Goal: Task Accomplishment & Management: Use online tool/utility

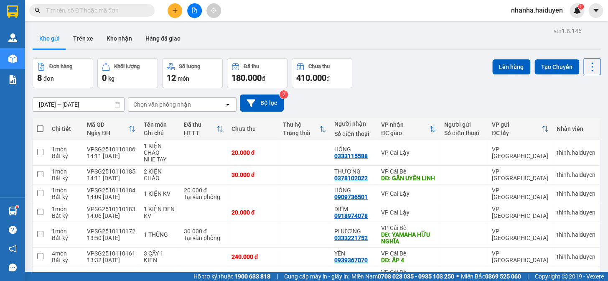
scroll to position [86, 0]
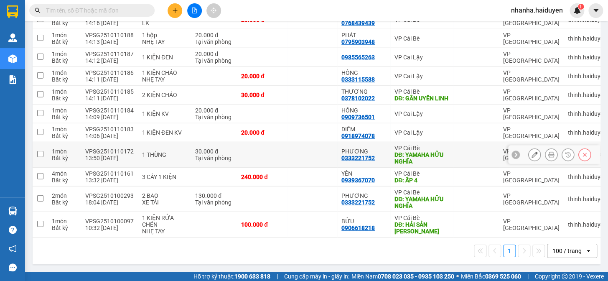
scroll to position [986, 0]
click at [262, 198] on td at bounding box center [262, 198] width 50 height 25
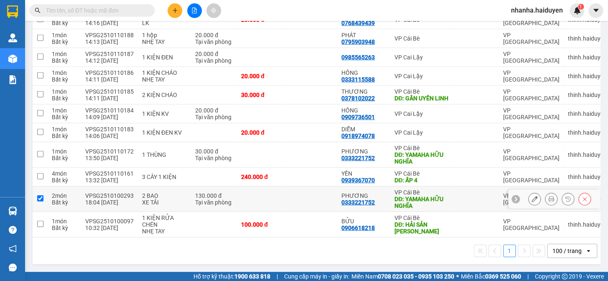
checkbox input "true"
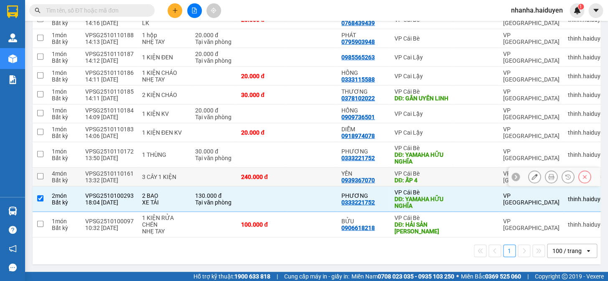
click at [264, 183] on td "240.000 đ" at bounding box center [262, 177] width 50 height 19
checkbox input "true"
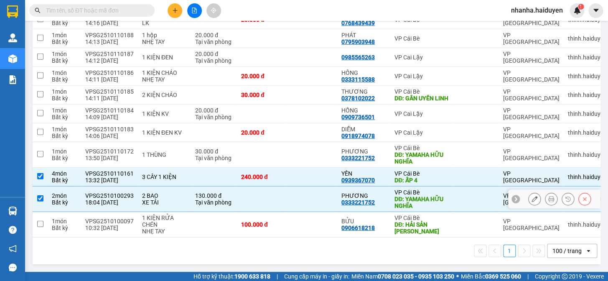
drag, startPoint x: 251, startPoint y: 203, endPoint x: 254, endPoint y: 196, distance: 8.0
click at [251, 202] on td at bounding box center [262, 198] width 50 height 25
checkbox input "false"
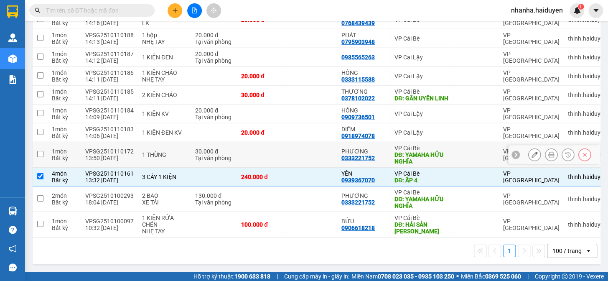
click at [291, 162] on td at bounding box center [312, 154] width 50 height 25
checkbox input "true"
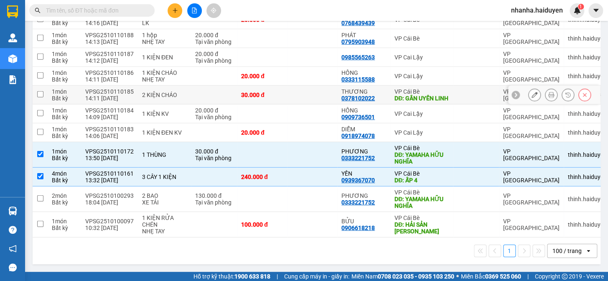
click at [291, 93] on td at bounding box center [312, 95] width 50 height 19
checkbox input "true"
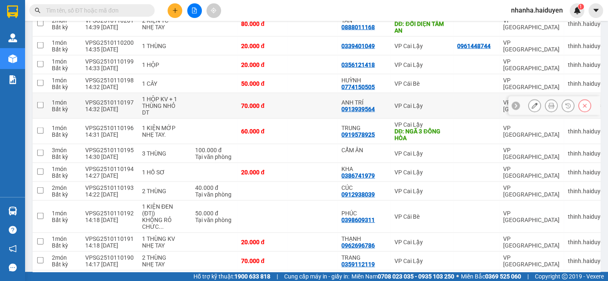
scroll to position [606, 0]
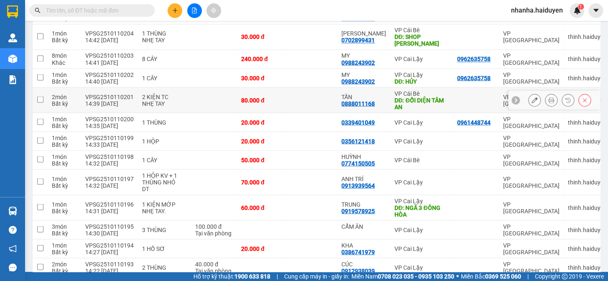
click at [394, 97] on div "VP Cái Bè" at bounding box center [421, 93] width 54 height 7
checkbox input "true"
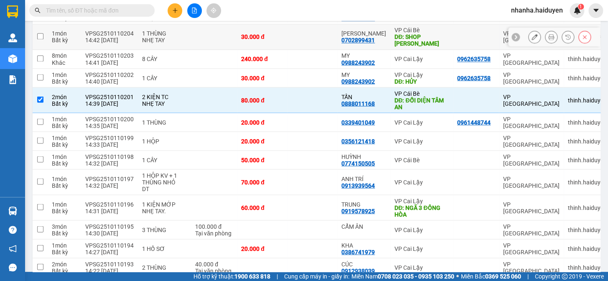
click at [401, 47] on div "DĐ: SHOP MINH MINH" at bounding box center [421, 39] width 54 height 13
checkbox input "true"
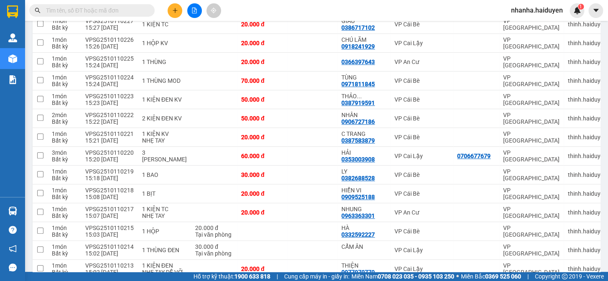
scroll to position [0, 0]
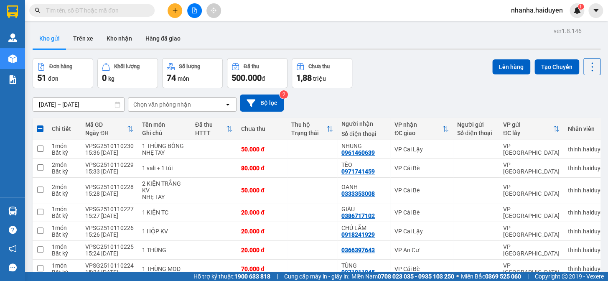
drag, startPoint x: 498, startPoint y: 60, endPoint x: 395, endPoint y: 91, distance: 107.4
click at [497, 60] on button "Lên hàng" at bounding box center [511, 66] width 38 height 15
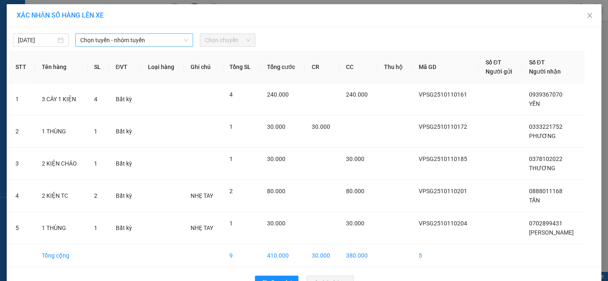
click at [139, 42] on span "Chọn tuyến - nhóm tuyến" at bounding box center [134, 40] width 108 height 13
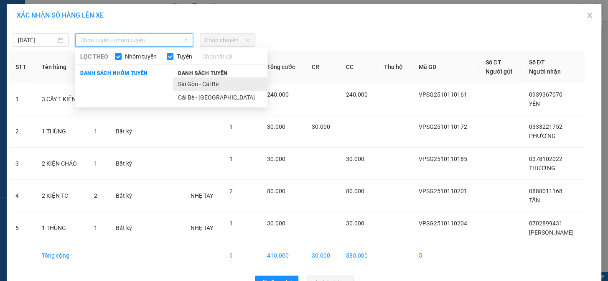
click at [195, 86] on li "Sài Gòn - Cái Bè" at bounding box center [220, 83] width 94 height 13
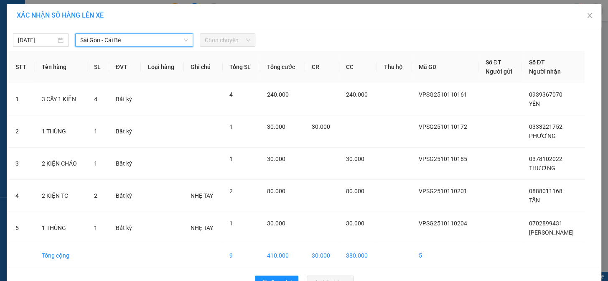
click at [218, 35] on span "Chọn chuyến" at bounding box center [228, 40] width 46 height 13
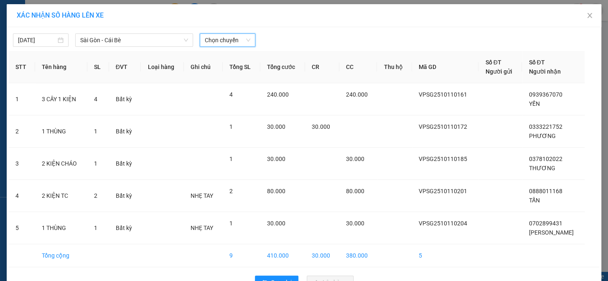
click at [219, 43] on span "Chọn chuyến" at bounding box center [228, 40] width 46 height 13
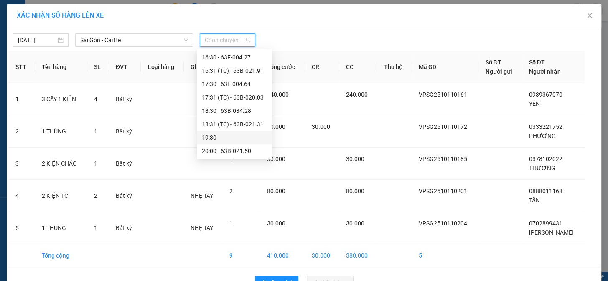
scroll to position [231, 0]
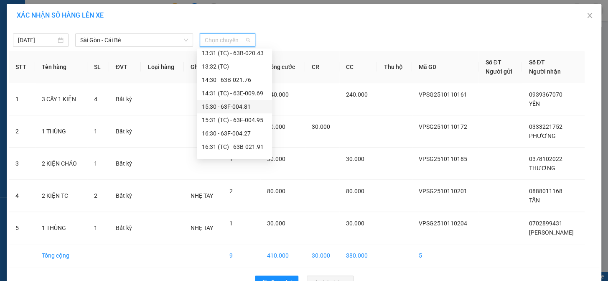
click at [231, 104] on div "15:30 - 63F-004.81" at bounding box center [234, 106] width 65 height 9
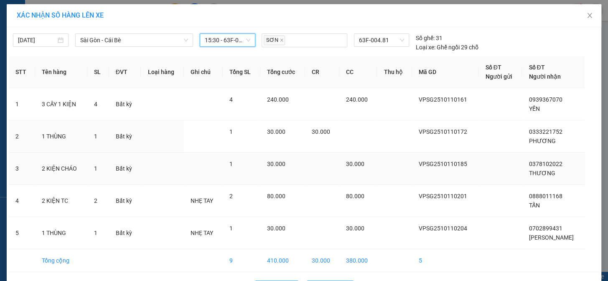
scroll to position [29, 0]
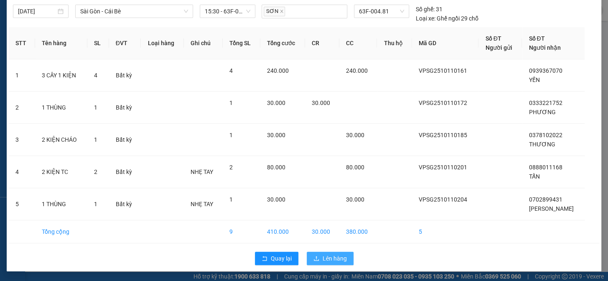
click at [325, 254] on span "Lên hàng" at bounding box center [335, 258] width 24 height 9
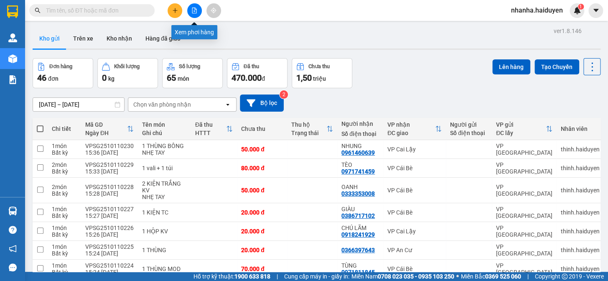
click at [198, 10] on button at bounding box center [194, 10] width 15 height 15
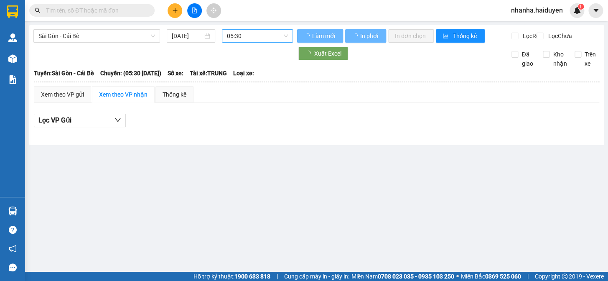
click at [233, 36] on span "05:30" at bounding box center [257, 36] width 61 height 13
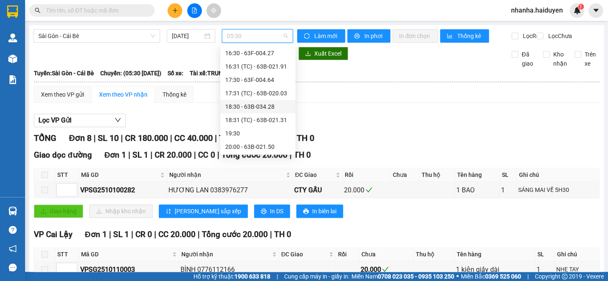
scroll to position [269, 0]
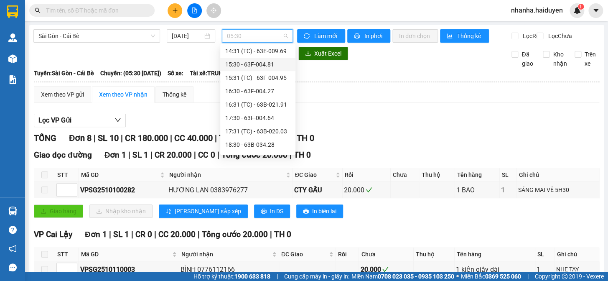
click at [270, 68] on div "15:30 - 63F-004.81" at bounding box center [257, 64] width 65 height 9
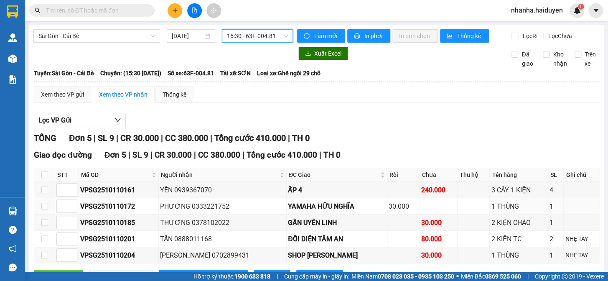
scroll to position [41, 0]
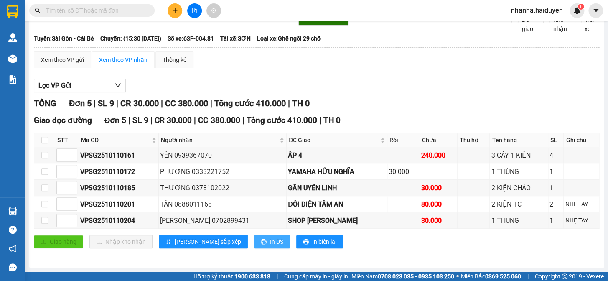
drag, startPoint x: 233, startPoint y: 242, endPoint x: 242, endPoint y: 242, distance: 9.6
click at [270, 241] on span "In DS" at bounding box center [276, 241] width 13 height 9
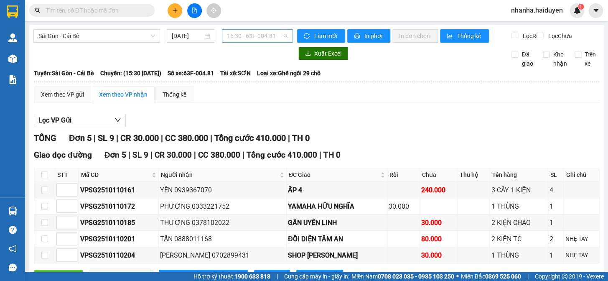
click at [257, 42] on span "15:30 - 63F-004.81" at bounding box center [257, 36] width 61 height 13
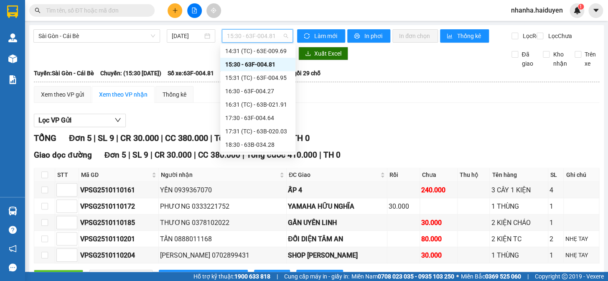
click at [41, 180] on th at bounding box center [44, 175] width 21 height 14
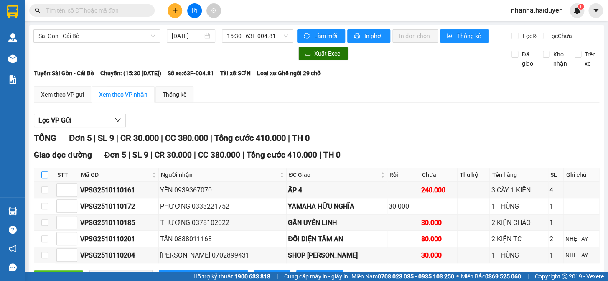
click at [44, 178] on input "checkbox" at bounding box center [44, 174] width 7 height 7
checkbox input "true"
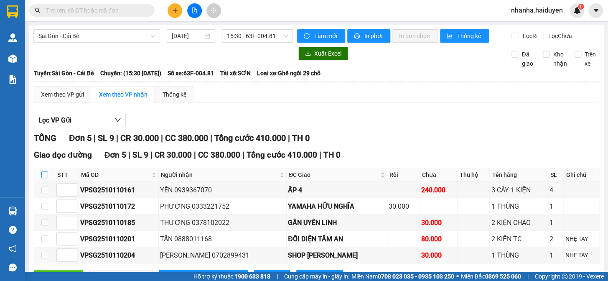
checkbox input "true"
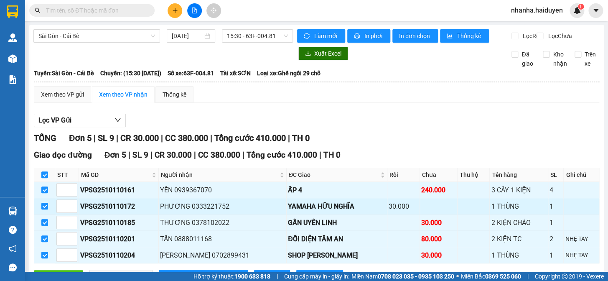
scroll to position [41, 0]
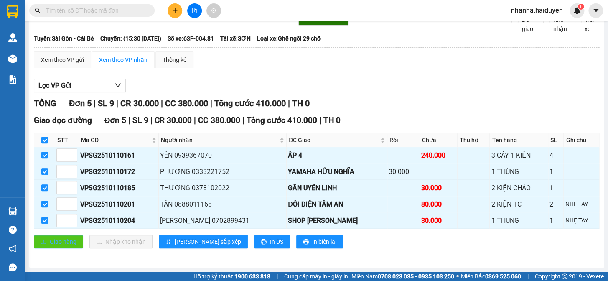
click at [63, 236] on button "Giao hàng" at bounding box center [58, 241] width 49 height 13
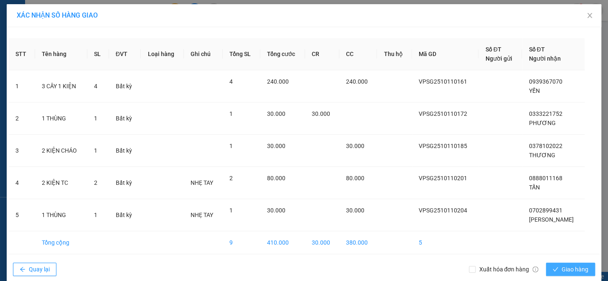
drag, startPoint x: 556, startPoint y: 265, endPoint x: 555, endPoint y: 257, distance: 7.6
click at [556, 263] on button "Giao hàng" at bounding box center [570, 268] width 49 height 13
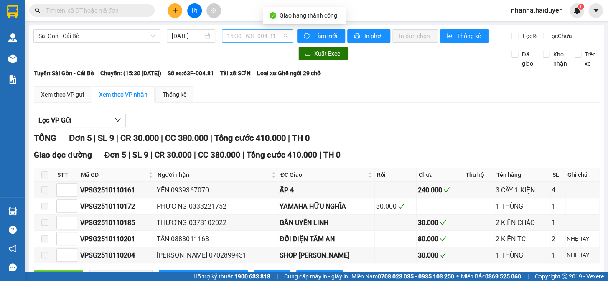
click at [244, 38] on span "15:30 - 63F-004.81" at bounding box center [257, 36] width 61 height 13
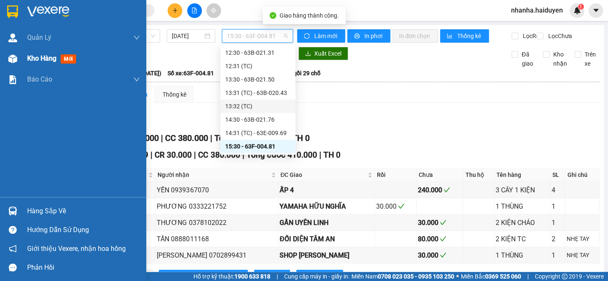
drag, startPoint x: 16, startPoint y: 59, endPoint x: 76, endPoint y: 79, distance: 63.4
click at [15, 59] on img at bounding box center [12, 58] width 9 height 9
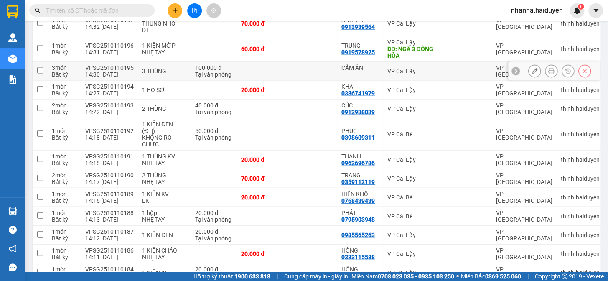
scroll to position [713, 0]
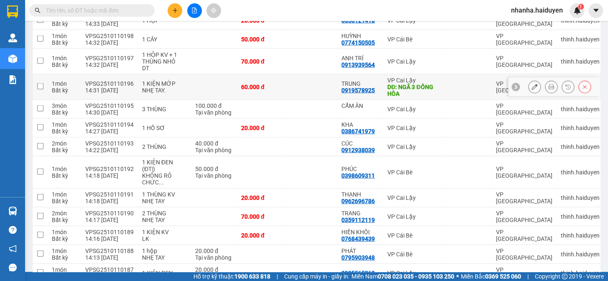
drag, startPoint x: 176, startPoint y: 113, endPoint x: 173, endPoint y: 111, distance: 4.3
click at [173, 100] on tr "1 món Bất kỳ VPSG2510110196 14:31 11/10 1 KIỆN MỚP NHẸ TAY. 60.000 đ TRUNG 0919…" at bounding box center [319, 86] width 572 height 25
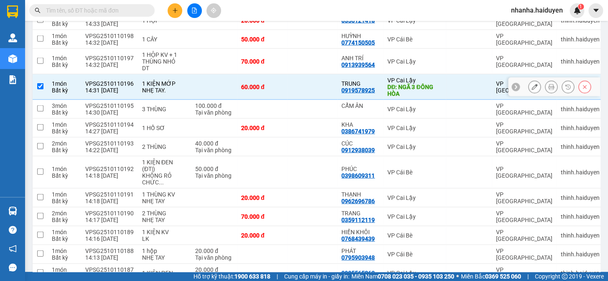
click at [272, 100] on td "60.000 đ" at bounding box center [262, 86] width 50 height 25
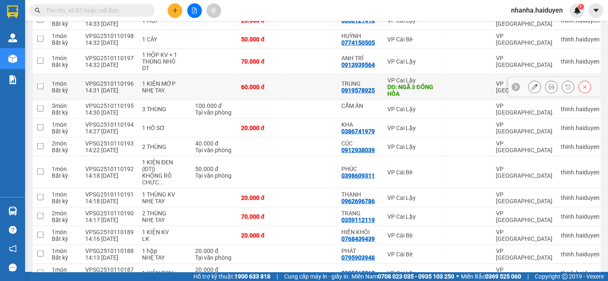
click at [272, 100] on td "60.000 đ" at bounding box center [262, 86] width 50 height 25
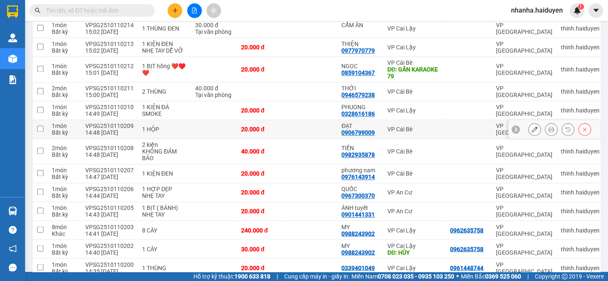
scroll to position [599, 0]
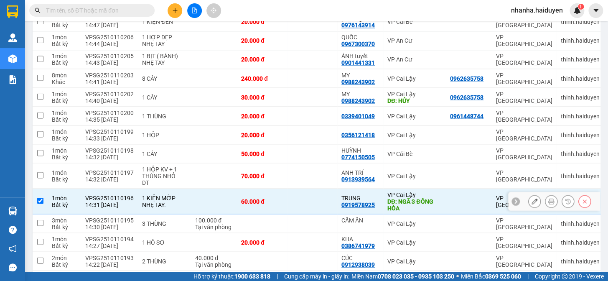
click at [304, 214] on td at bounding box center [312, 200] width 50 height 25
checkbox input "false"
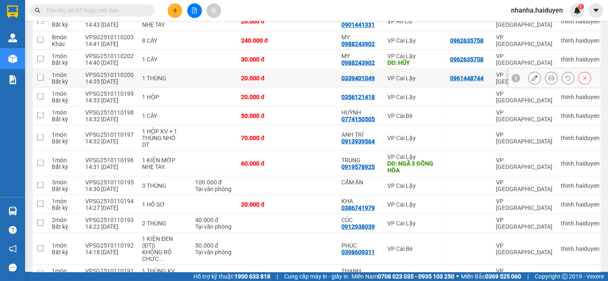
scroll to position [485, 0]
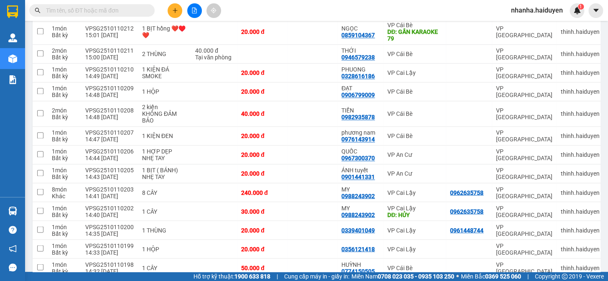
click at [96, 272] on div "Hỗ trợ kỹ thuật: 1900 633 818 | Cung cấp máy in - giấy in: Miền Nam 0708 023 03…" at bounding box center [302, 276] width 604 height 9
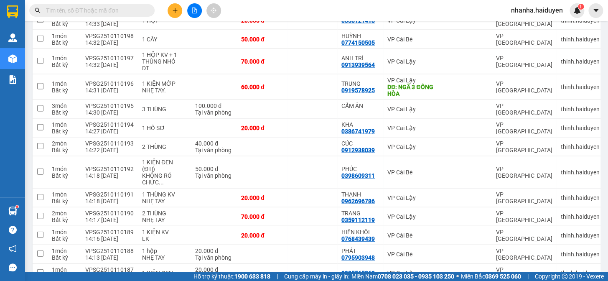
scroll to position [523, 0]
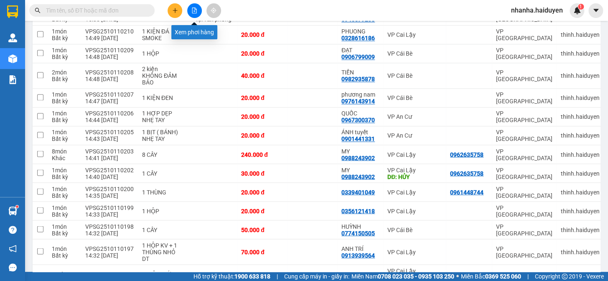
click at [194, 9] on icon "file-add" at bounding box center [194, 11] width 5 height 6
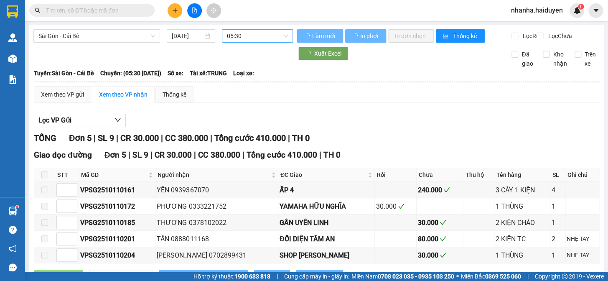
click at [267, 34] on span "05:30" at bounding box center [257, 36] width 61 height 13
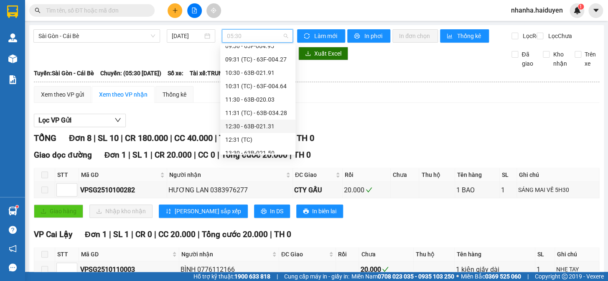
scroll to position [190, 0]
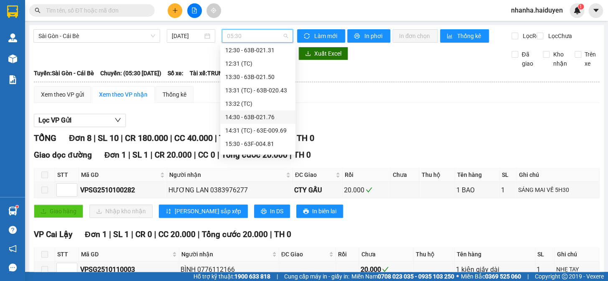
click at [260, 120] on div "14:30 - 63B-021.76" at bounding box center [257, 116] width 65 height 9
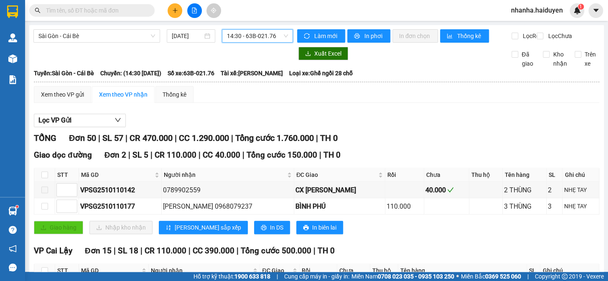
click at [250, 31] on span "14:30 - 63B-021.76" at bounding box center [257, 36] width 61 height 13
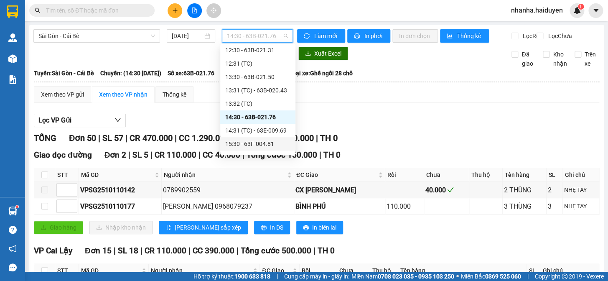
click at [257, 140] on div "15:30 - 63F-004.81" at bounding box center [257, 143] width 65 height 9
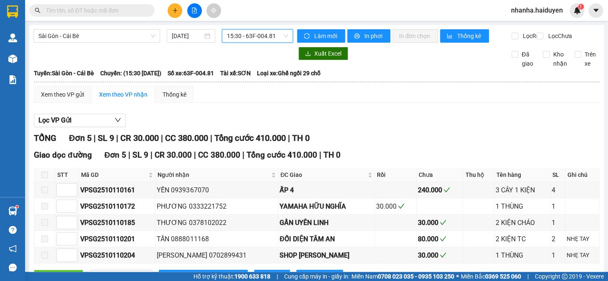
click at [237, 37] on span "15:30 - 63F-004.81" at bounding box center [257, 36] width 61 height 13
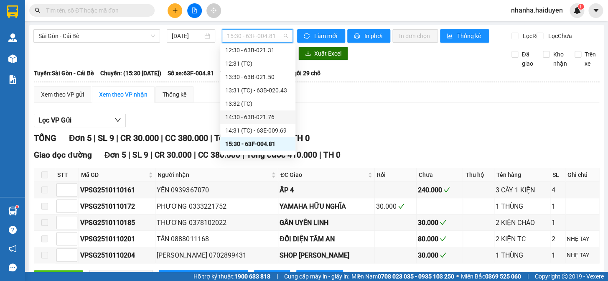
click at [244, 118] on div "14:30 - 63B-021.76" at bounding box center [257, 116] width 65 height 9
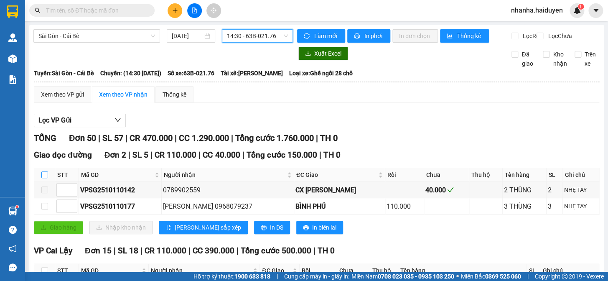
click at [45, 178] on input "checkbox" at bounding box center [44, 174] width 7 height 7
checkbox input "true"
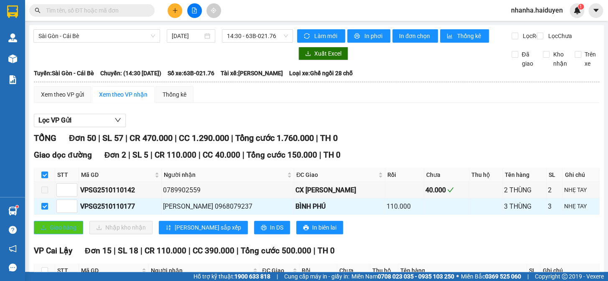
click at [57, 234] on button "Giao hàng" at bounding box center [58, 227] width 49 height 13
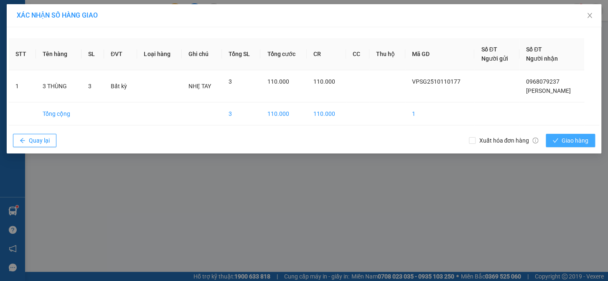
click at [563, 142] on span "Giao hàng" at bounding box center [575, 140] width 27 height 9
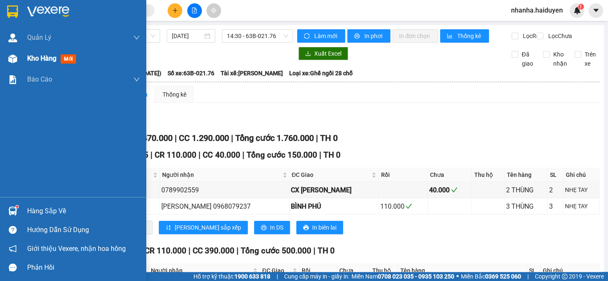
click at [14, 48] on div "Kho hàng mới" at bounding box center [73, 58] width 146 height 21
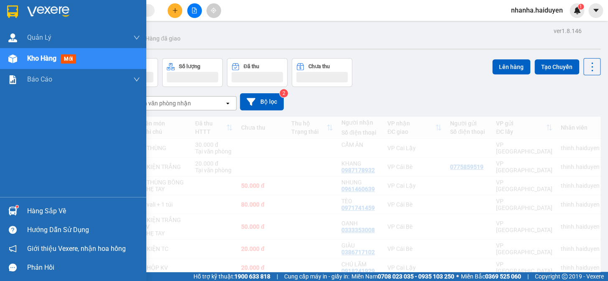
click at [17, 57] on div at bounding box center [12, 58] width 15 height 15
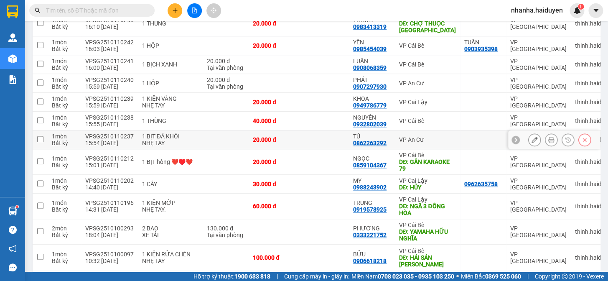
scroll to position [502, 0]
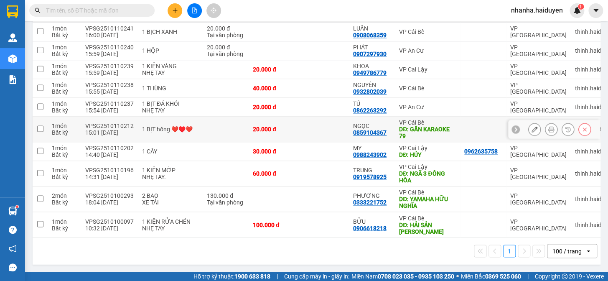
click at [395, 117] on td "VP Cái Bè DĐ: GẦN KARAOKE 79" at bounding box center [427, 129] width 65 height 25
checkbox input "true"
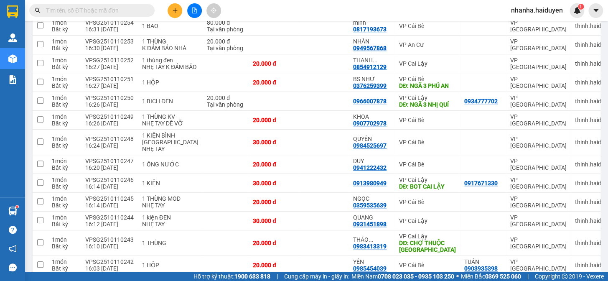
scroll to position [46, 0]
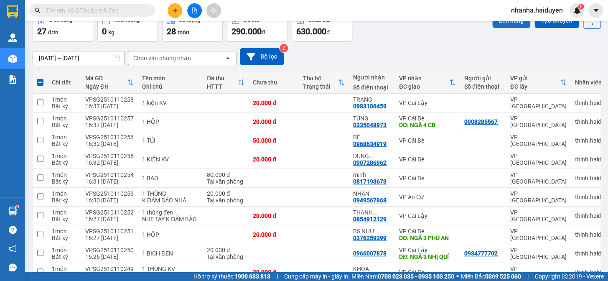
click at [506, 25] on button "Lên hàng" at bounding box center [511, 20] width 38 height 15
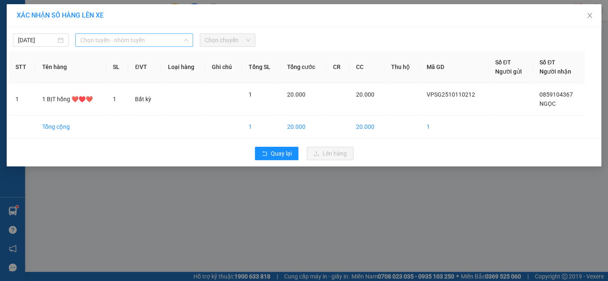
click at [109, 38] on span "Chọn tuyến - nhóm tuyến" at bounding box center [134, 40] width 108 height 13
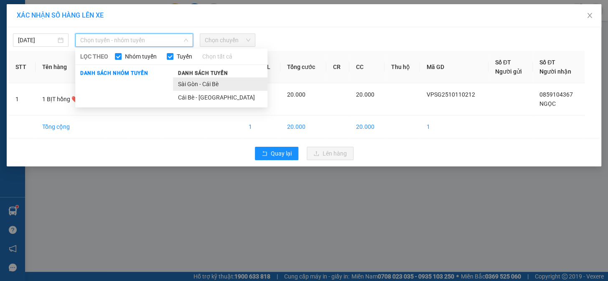
click at [207, 86] on li "Sài Gòn - Cái Bè" at bounding box center [220, 83] width 94 height 13
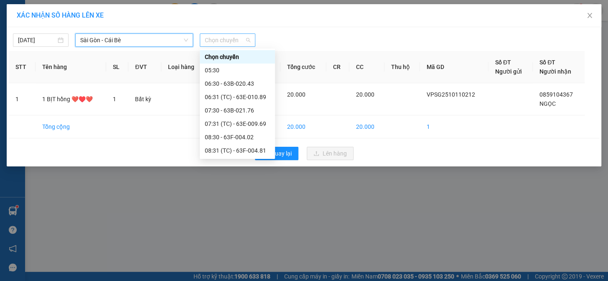
drag, startPoint x: 224, startPoint y: 46, endPoint x: 228, endPoint y: 43, distance: 5.0
click at [225, 46] on div "Chọn chuyến" at bounding box center [228, 39] width 56 height 13
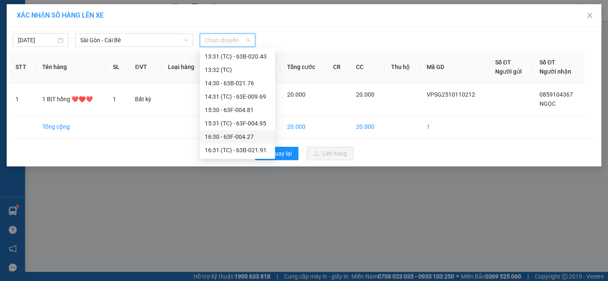
click at [242, 130] on div "16:30 - 63F-004.27" at bounding box center [237, 136] width 75 height 13
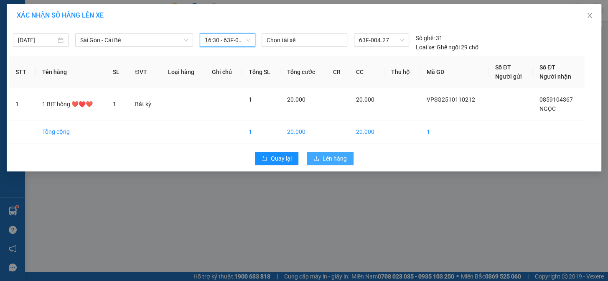
click at [311, 155] on button "Lên hàng" at bounding box center [330, 158] width 47 height 13
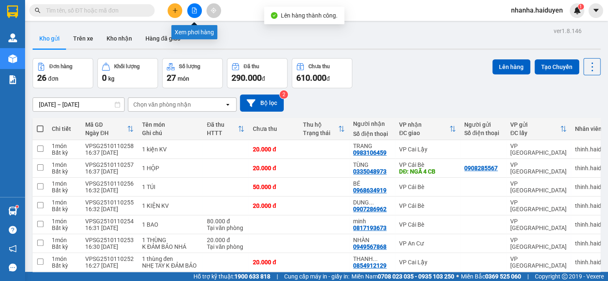
click at [194, 10] on icon "file-add" at bounding box center [194, 11] width 5 height 6
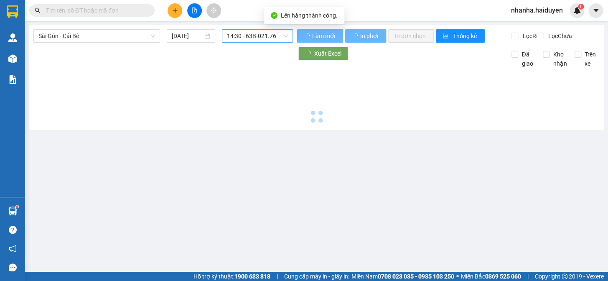
click at [248, 36] on span "14:30 - 63B-021.76" at bounding box center [257, 36] width 61 height 13
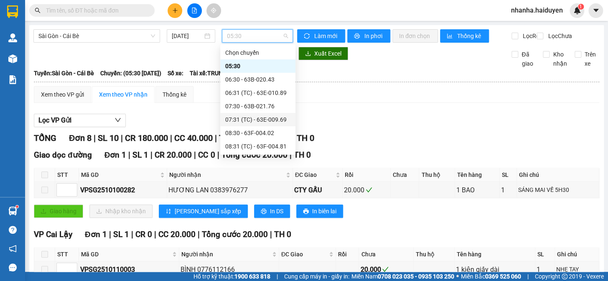
scroll to position [228, 0]
drag, startPoint x: 254, startPoint y: 125, endPoint x: 252, endPoint y: 130, distance: 5.8
click at [254, 126] on div "Chọn chuyến 05:30 06:30 - 63B-020.43 06:31 (TC) - 63E-010.89 07:30 - 63B-021.76…" at bounding box center [257, 25] width 75 height 415
click at [267, 130] on div "16:30 - 63F-004.27" at bounding box center [257, 132] width 65 height 9
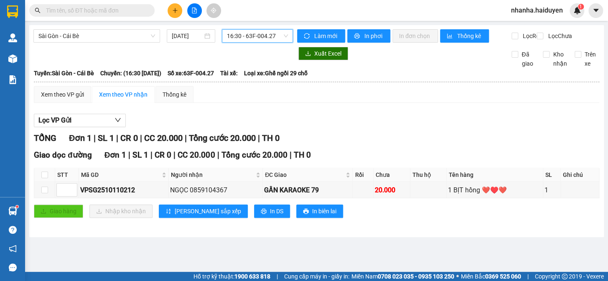
click at [48, 182] on th at bounding box center [44, 175] width 21 height 14
drag, startPoint x: 43, startPoint y: 181, endPoint x: 47, endPoint y: 200, distance: 20.2
click at [42, 178] on input "checkbox" at bounding box center [44, 174] width 7 height 7
checkbox input "true"
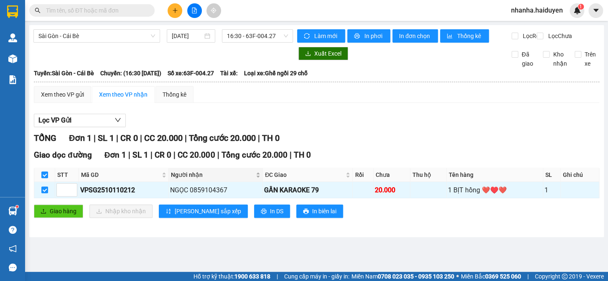
drag, startPoint x: 54, startPoint y: 210, endPoint x: 223, endPoint y: 176, distance: 171.7
click at [54, 211] on div "Giao dọc đường Đơn 1 | SL 1 | CR 0 | CC 20.000 | Tổng cước 20.000 | TH 0 STT Mã…" at bounding box center [316, 186] width 565 height 75
click at [75, 218] on button "Giao hàng" at bounding box center [58, 210] width 49 height 13
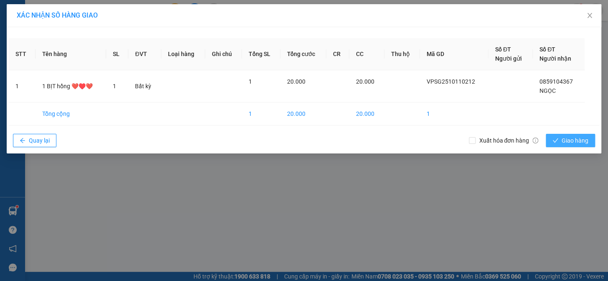
click at [581, 140] on span "Giao hàng" at bounding box center [575, 140] width 27 height 9
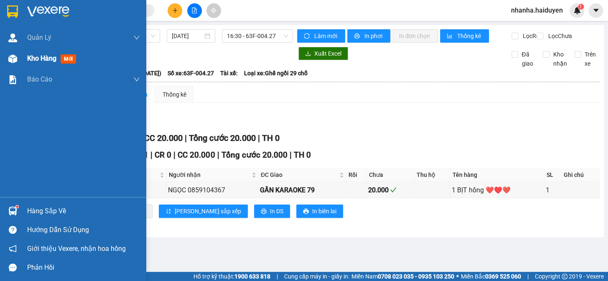
click at [15, 60] on img at bounding box center [12, 58] width 9 height 9
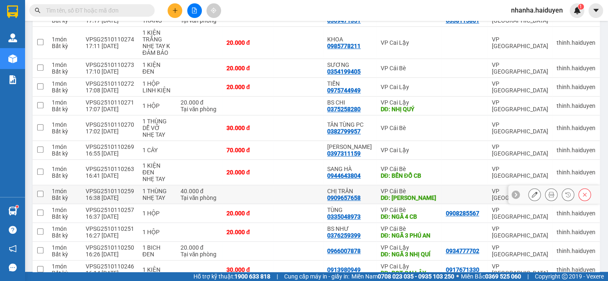
scroll to position [344, 0]
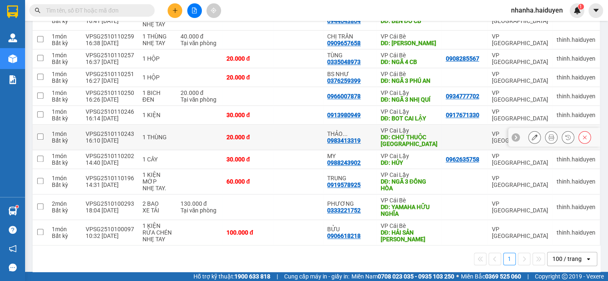
click at [401, 134] on div "DĐ: CHỢ THUỘC NHIÊU" at bounding box center [408, 140] width 57 height 13
checkbox input "true"
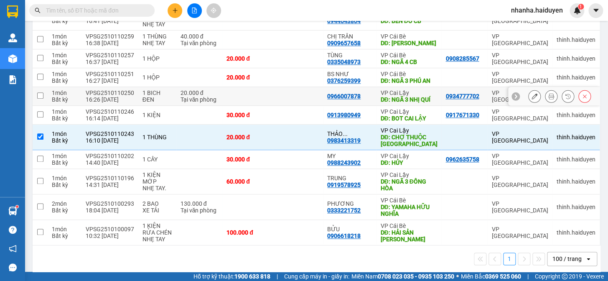
click at [412, 96] on div "DĐ: NGÃ 3 NHỊ QUÍ" at bounding box center [408, 99] width 57 height 7
checkbox input "true"
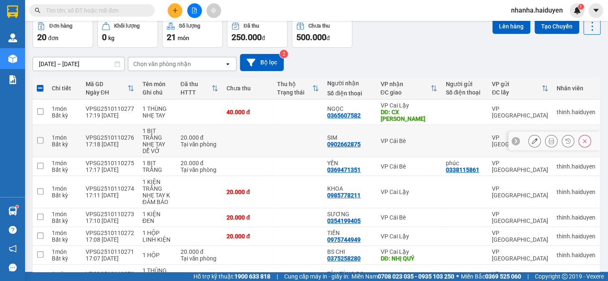
scroll to position [0, 0]
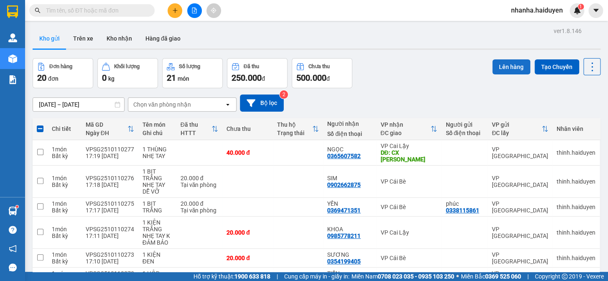
click at [502, 71] on button "Lên hàng" at bounding box center [511, 66] width 38 height 15
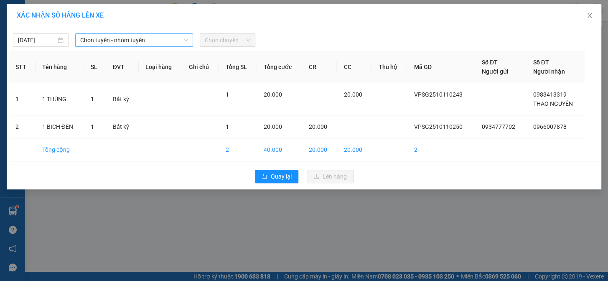
click at [140, 40] on span "Chọn tuyến - nhóm tuyến" at bounding box center [134, 40] width 108 height 13
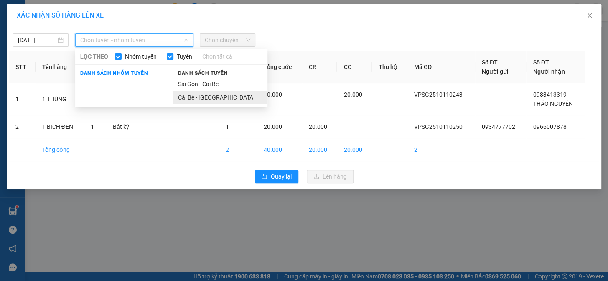
click at [233, 95] on li "Cái Bè - Sài Gòn" at bounding box center [220, 97] width 94 height 13
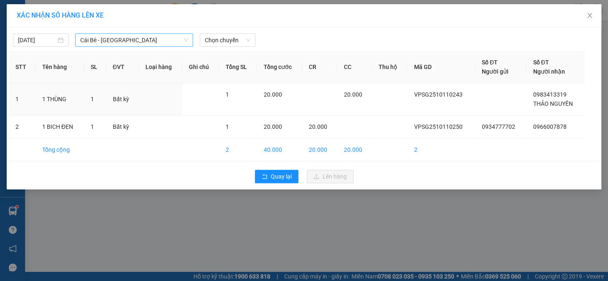
click at [233, 95] on div "1" at bounding box center [237, 94] width 25 height 9
click at [171, 40] on span "Cái Bè - Sài Gòn" at bounding box center [134, 40] width 108 height 13
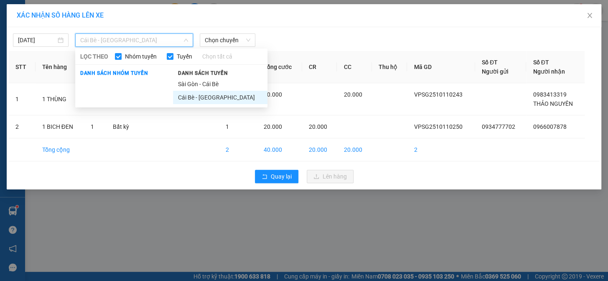
click at [223, 76] on span "Danh sách tuyến" at bounding box center [203, 73] width 60 height 8
click at [224, 80] on li "Sài Gòn - Cái Bè" at bounding box center [220, 83] width 94 height 13
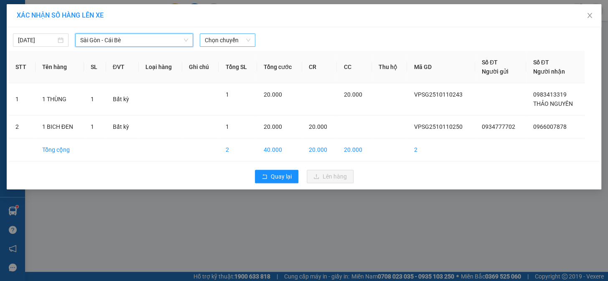
click at [231, 39] on span "Chọn chuyến" at bounding box center [228, 40] width 46 height 13
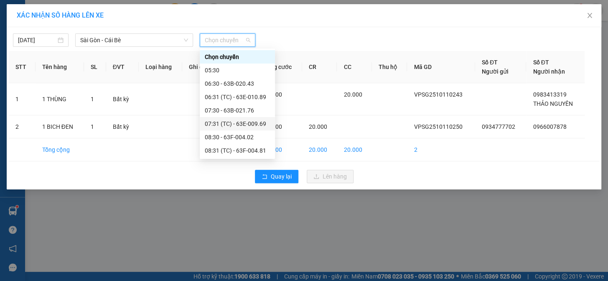
scroll to position [266, 0]
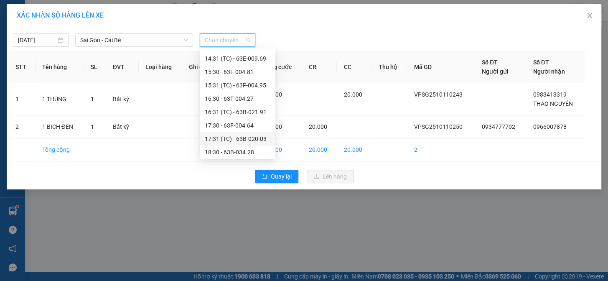
click at [242, 136] on div "17:31 (TC) - 63B-020.03" at bounding box center [237, 138] width 65 height 9
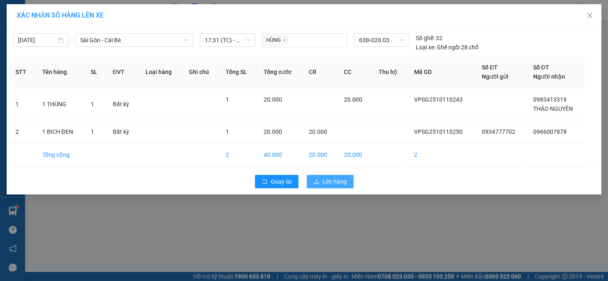
click at [331, 182] on span "Lên hàng" at bounding box center [335, 181] width 24 height 9
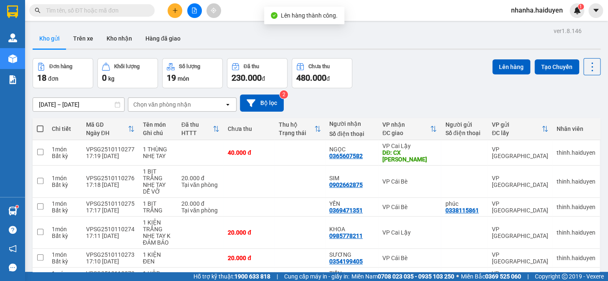
scroll to position [300, 0]
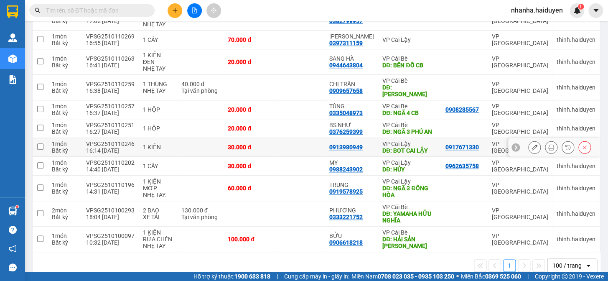
click at [415, 147] on div "DĐ: BOT CAI LẬY" at bounding box center [409, 150] width 54 height 7
checkbox input "true"
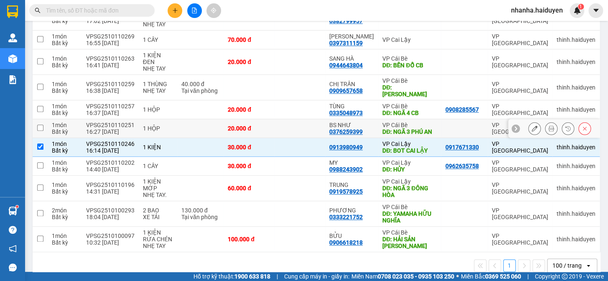
drag, startPoint x: 422, startPoint y: 116, endPoint x: 419, endPoint y: 97, distance: 19.8
click at [422, 128] on div "DĐ: NGÃ 3 PHÚ AN" at bounding box center [409, 131] width 54 height 7
checkbox input "true"
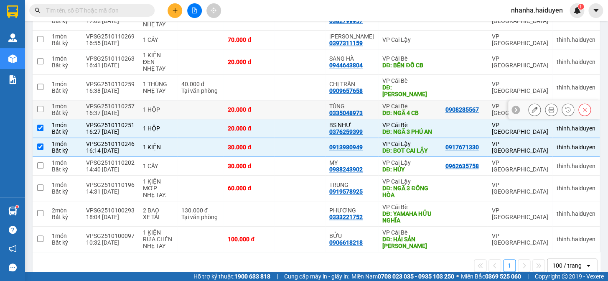
drag, startPoint x: 418, startPoint y: 96, endPoint x: 411, endPoint y: 89, distance: 10.1
click at [417, 103] on div "VP Cái Bè DĐ: NGÃ 4 CB" at bounding box center [409, 109] width 54 height 13
checkbox input "true"
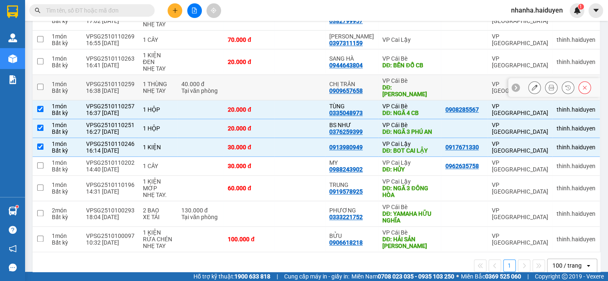
click at [405, 84] on div "DĐ: VLXD HỒNG QUANG" at bounding box center [409, 90] width 54 height 13
checkbox input "true"
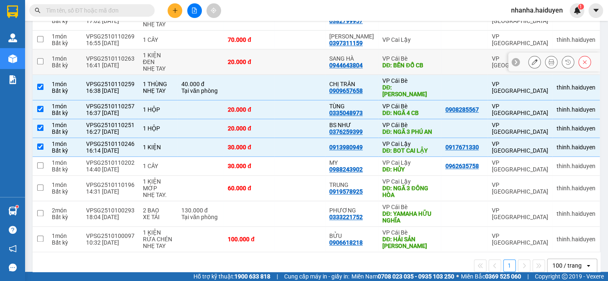
click at [405, 62] on div "DĐ: BẾN ĐỔ CB" at bounding box center [409, 65] width 54 height 7
checkbox input "true"
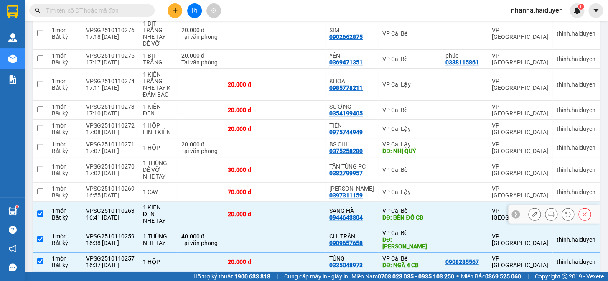
scroll to position [0, 0]
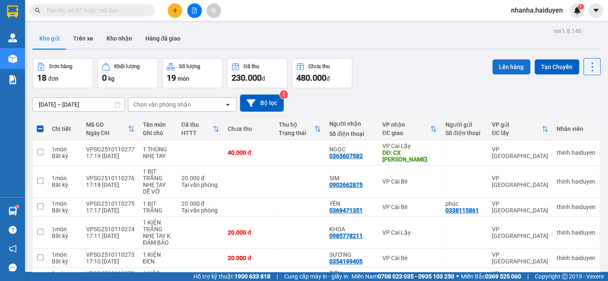
click at [511, 67] on button "Lên hàng" at bounding box center [511, 66] width 38 height 15
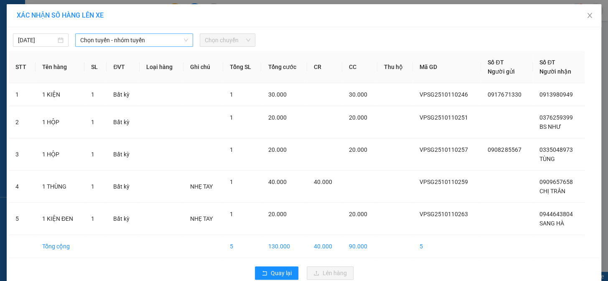
click at [118, 37] on span "Chọn tuyến - nhóm tuyến" at bounding box center [134, 40] width 108 height 13
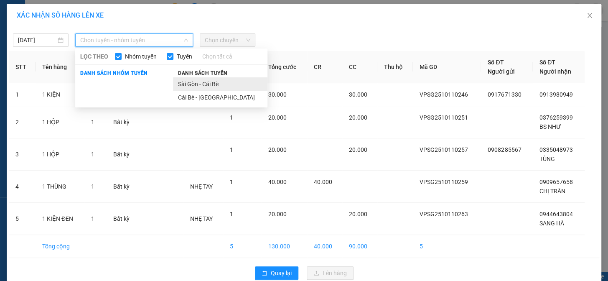
click at [220, 83] on li "Sài Gòn - Cái Bè" at bounding box center [220, 83] width 94 height 13
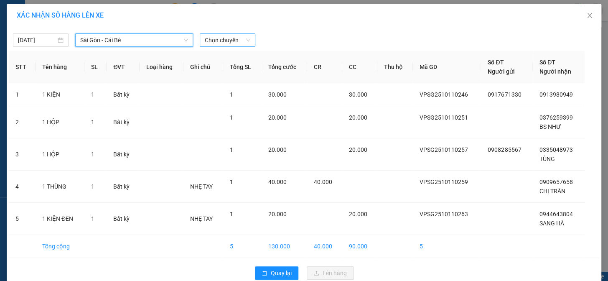
click at [228, 36] on span "Chọn chuyến" at bounding box center [228, 40] width 46 height 13
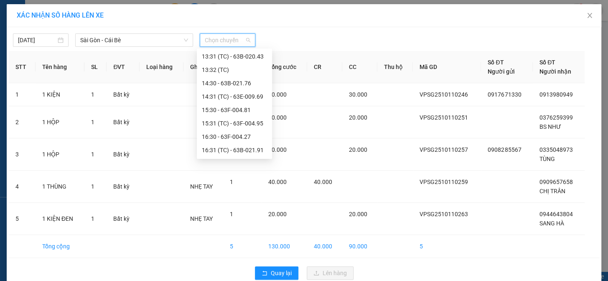
scroll to position [304, 0]
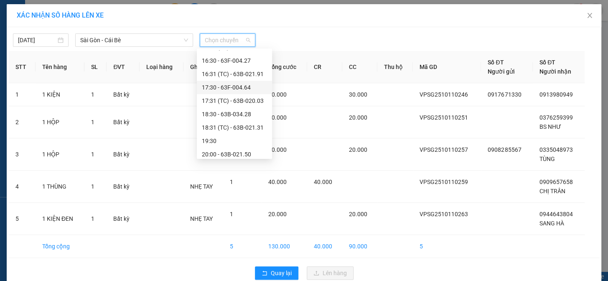
click at [248, 89] on div "17:30 - 63F-004.64" at bounding box center [234, 87] width 65 height 9
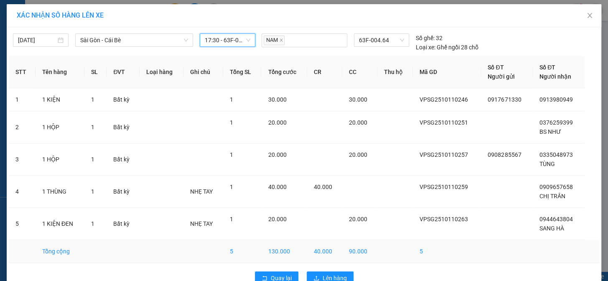
scroll to position [20, 0]
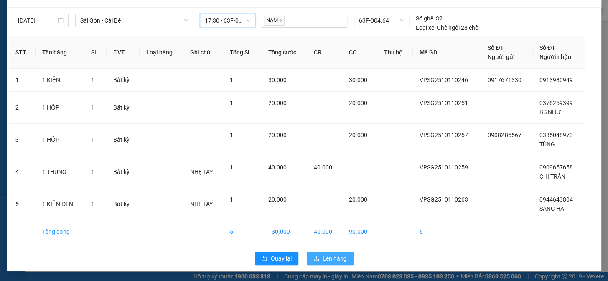
click at [308, 255] on button "Lên hàng" at bounding box center [330, 258] width 47 height 13
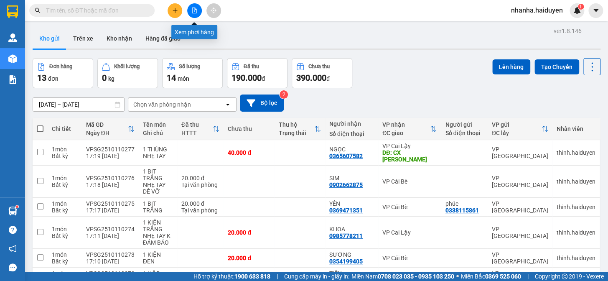
click at [188, 8] on button at bounding box center [194, 10] width 15 height 15
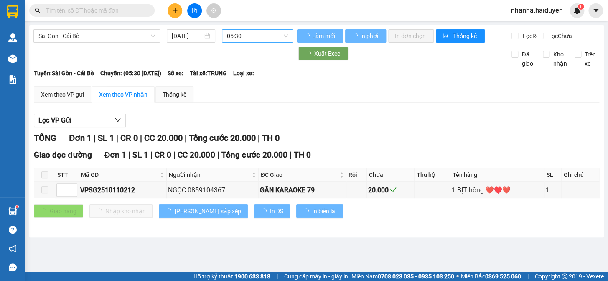
click at [232, 38] on span "05:30" at bounding box center [257, 36] width 61 height 13
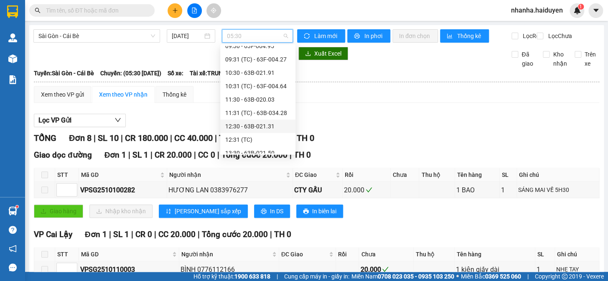
scroll to position [304, 0]
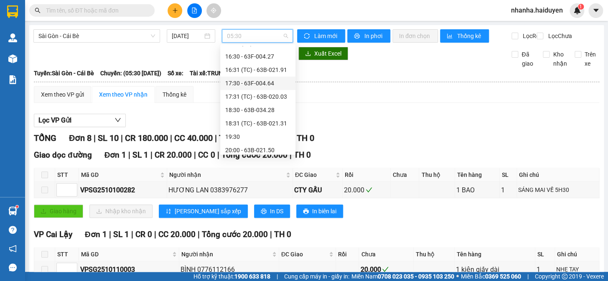
click at [263, 87] on div "17:30 - 63F-004.64" at bounding box center [257, 83] width 65 height 9
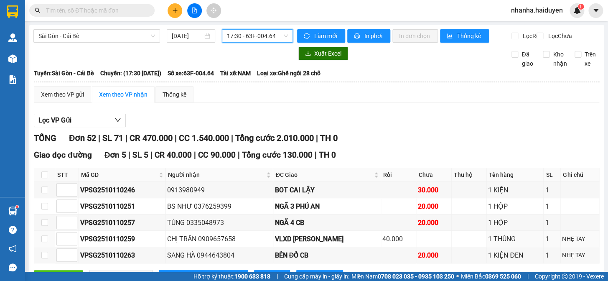
scroll to position [152, 0]
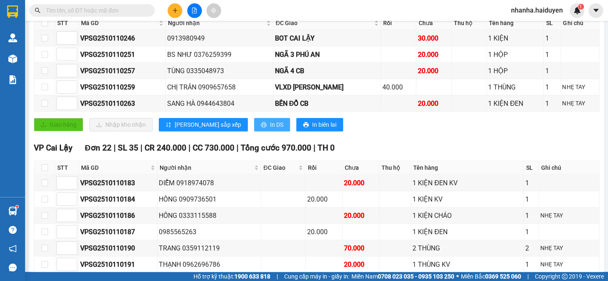
click at [254, 131] on button "In DS" at bounding box center [272, 124] width 36 height 13
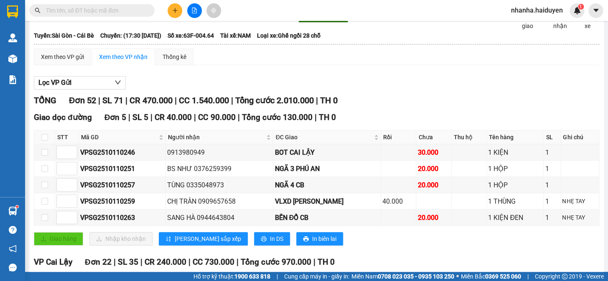
scroll to position [0, 0]
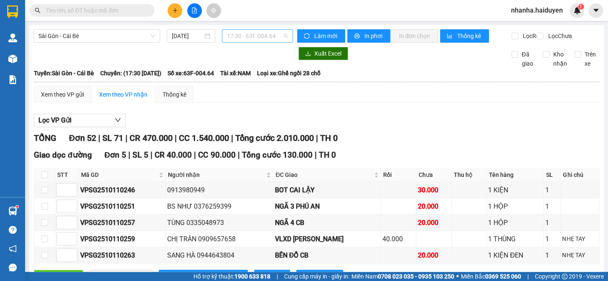
click at [258, 29] on div "17:30 - 63F-004.64" at bounding box center [257, 35] width 71 height 13
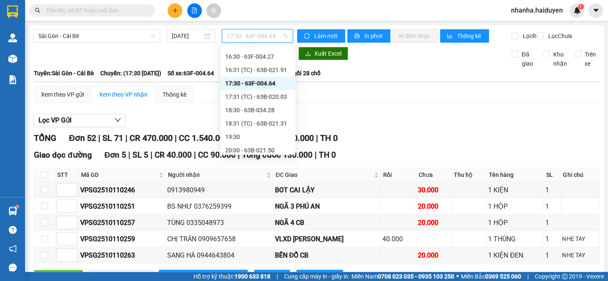
click at [257, 39] on span "17:30 - 63F-004.64" at bounding box center [257, 36] width 61 height 13
click at [259, 96] on div "17:31 (TC) - 63B-020.03" at bounding box center [257, 96] width 65 height 9
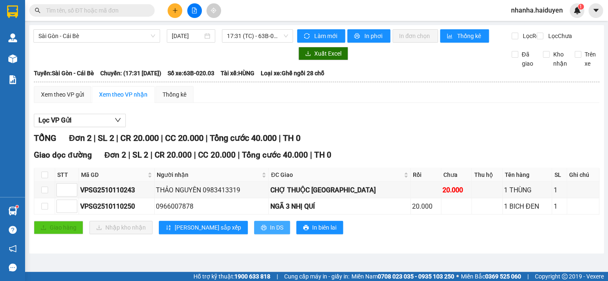
click at [254, 234] on button "In DS" at bounding box center [272, 227] width 36 height 13
click at [44, 178] on input "checkbox" at bounding box center [44, 174] width 7 height 7
checkbox input "true"
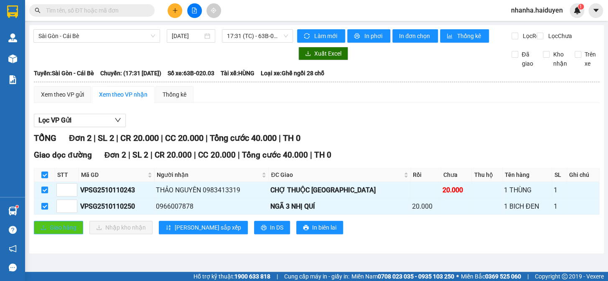
click at [57, 232] on span "Giao hàng" at bounding box center [63, 227] width 27 height 9
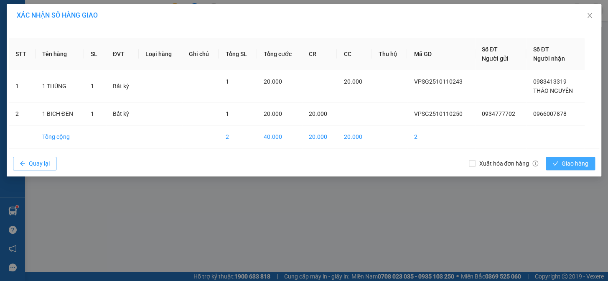
click at [581, 164] on span "Giao hàng" at bounding box center [575, 163] width 27 height 9
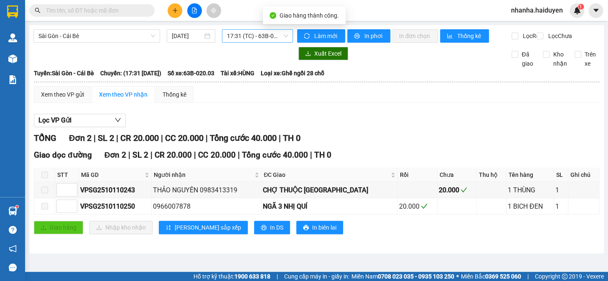
click at [237, 41] on span "17:31 (TC) - 63B-020.03" at bounding box center [257, 36] width 61 height 13
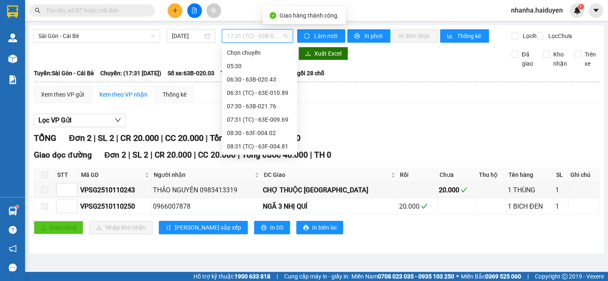
scroll to position [254, 0]
click at [251, 132] on div "17:30 - 63F-004.64" at bounding box center [259, 132] width 65 height 9
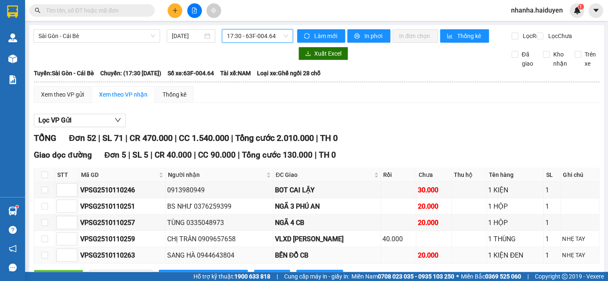
scroll to position [114, 0]
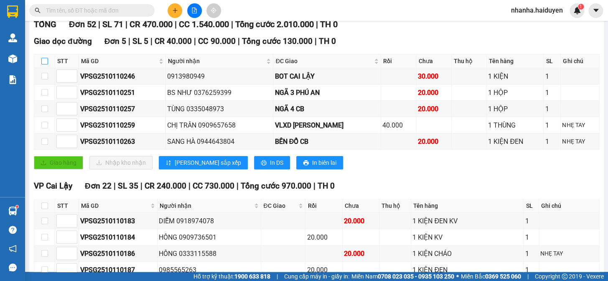
click at [42, 64] on input "checkbox" at bounding box center [44, 61] width 7 height 7
checkbox input "true"
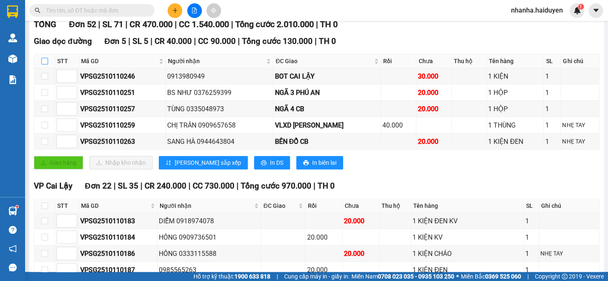
checkbox input "true"
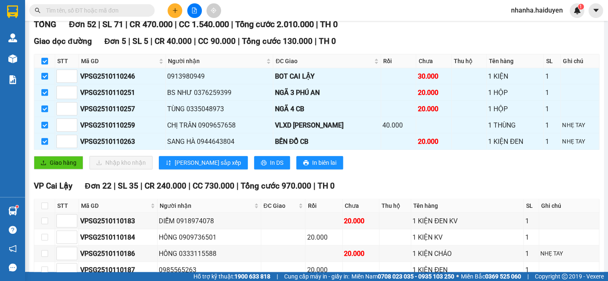
click at [61, 176] on div "Giao dọc đường Đơn 5 | SL 5 | CR 40.000 | CC 90.000 | Tổng cước 130.000 | TH 0 …" at bounding box center [316, 105] width 565 height 140
click at [63, 167] on span "Giao hàng" at bounding box center [63, 162] width 27 height 9
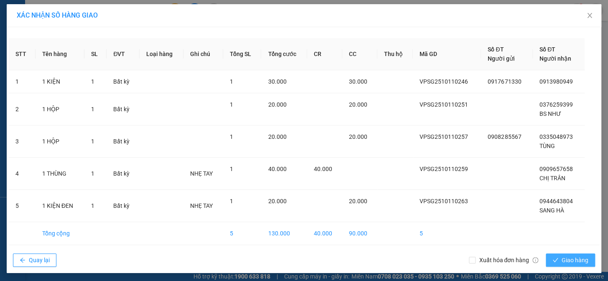
click at [554, 260] on icon "check" at bounding box center [555, 260] width 6 height 6
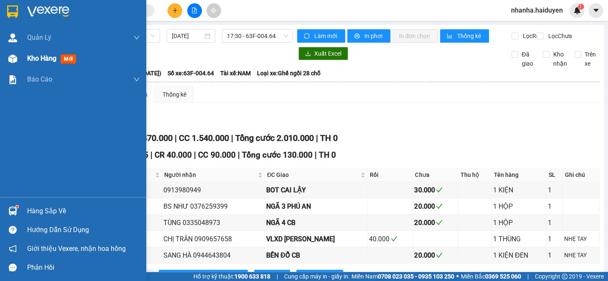
click at [28, 62] on span "Kho hàng" at bounding box center [41, 58] width 29 height 8
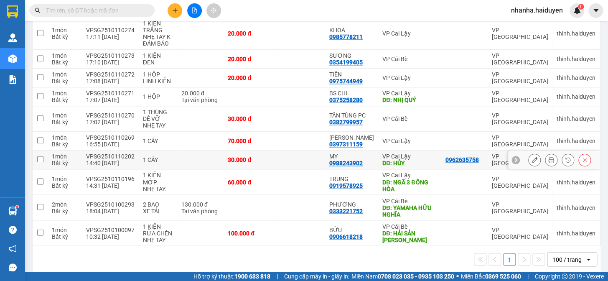
scroll to position [452, 0]
